Goal: Browse casually

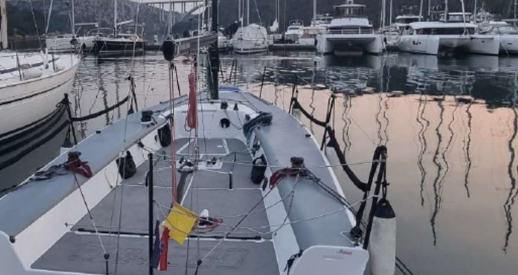
scroll to position [677, 0]
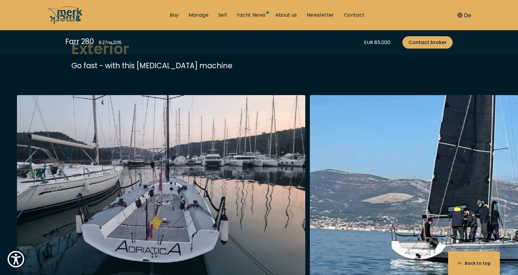
click at [431, 207] on img "Merk&Merk" at bounding box center [454, 191] width 288 height 193
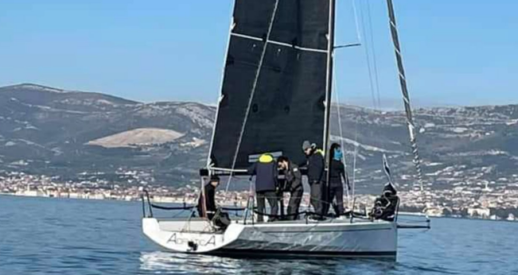
scroll to position [599, 0]
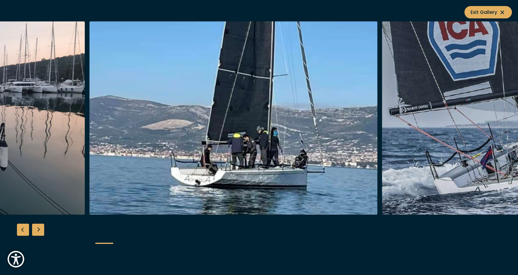
click at [406, 127] on img "button" at bounding box center [526, 117] width 288 height 193
click at [450, 128] on img "button" at bounding box center [526, 117] width 288 height 193
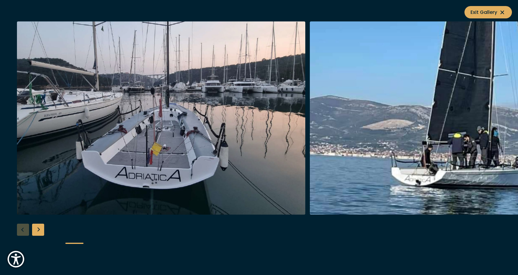
click at [44, 230] on div "Next slide" at bounding box center [38, 230] width 12 height 12
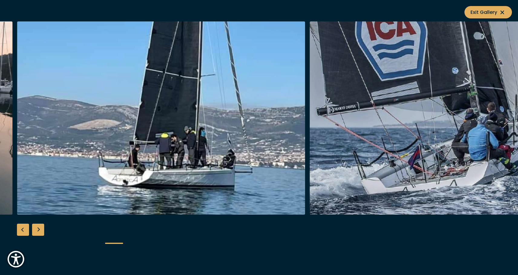
click at [44, 230] on div "Next slide" at bounding box center [38, 230] width 12 height 12
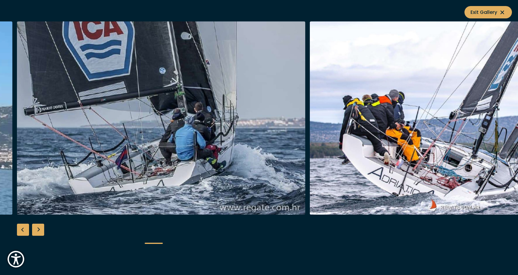
click at [41, 231] on div "Next slide" at bounding box center [38, 230] width 12 height 12
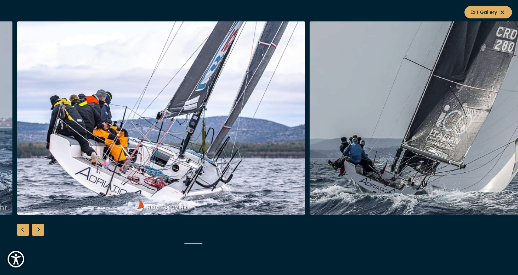
click at [39, 230] on div "Next slide" at bounding box center [38, 230] width 12 height 12
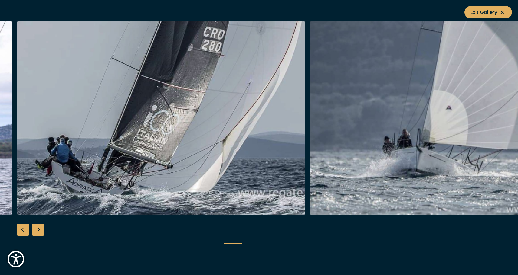
click at [39, 230] on div "Next slide" at bounding box center [38, 230] width 12 height 12
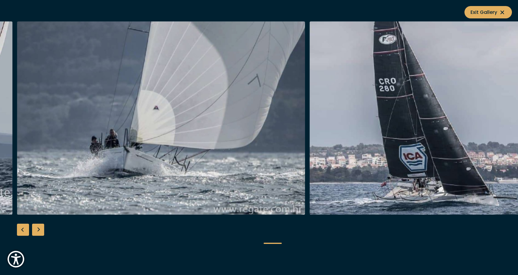
click at [39, 230] on div "Next slide" at bounding box center [38, 230] width 12 height 12
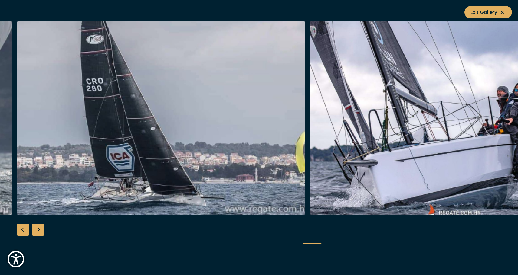
click at [39, 230] on div "Next slide" at bounding box center [38, 230] width 12 height 12
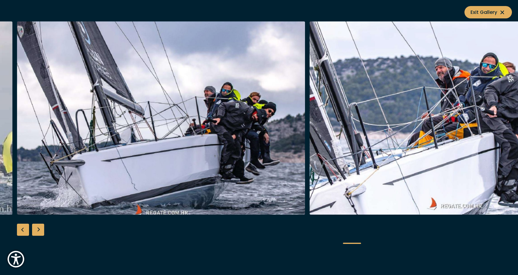
click at [39, 230] on div "Next slide" at bounding box center [38, 230] width 12 height 12
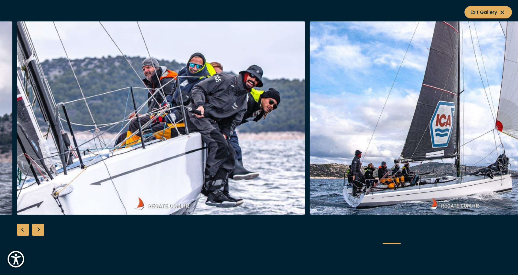
click at [39, 230] on div "Next slide" at bounding box center [38, 230] width 12 height 12
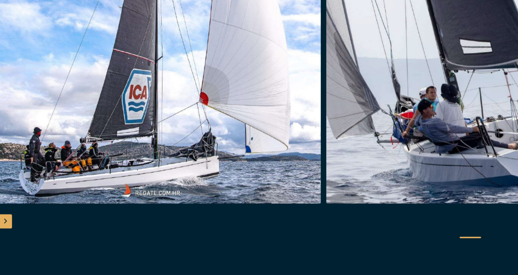
scroll to position [651, 0]
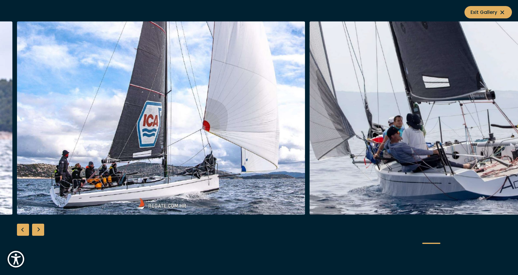
click at [42, 228] on div "Next slide" at bounding box center [38, 230] width 12 height 12
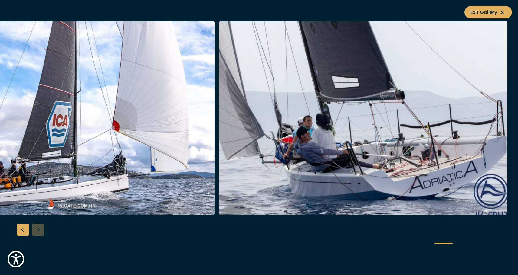
click at [42, 228] on div at bounding box center [259, 137] width 518 height 233
